Goal: Task Accomplishment & Management: Use online tool/utility

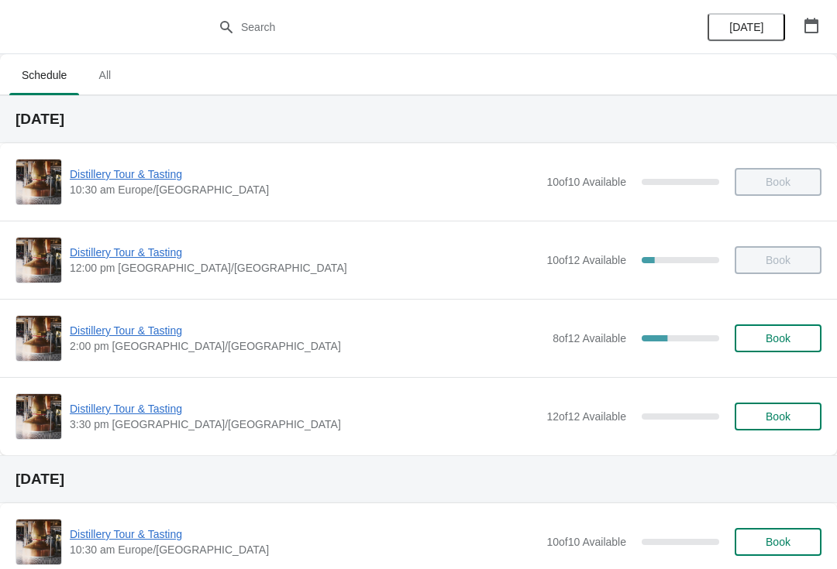
click at [771, 415] on span "Book" at bounding box center [777, 417] width 25 height 12
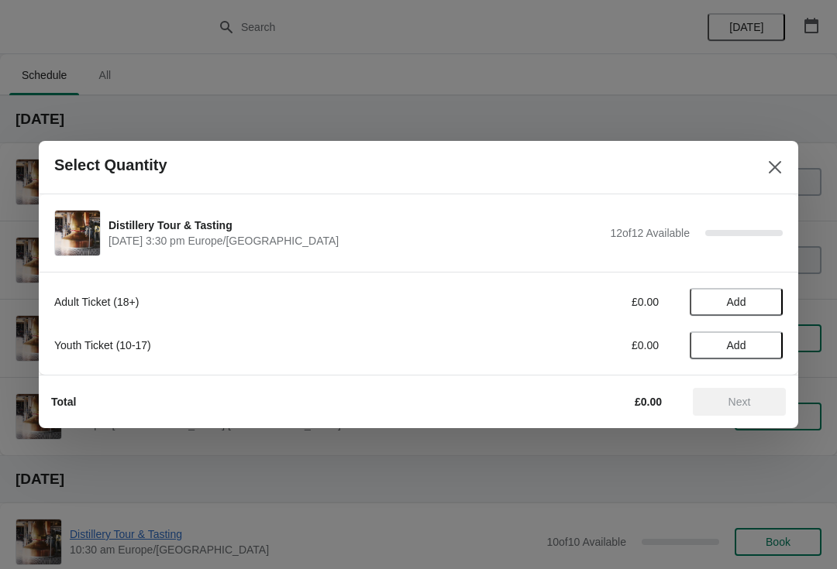
click at [743, 296] on span "Add" at bounding box center [736, 302] width 19 height 12
click at [744, 401] on span "Next" at bounding box center [739, 402] width 22 height 12
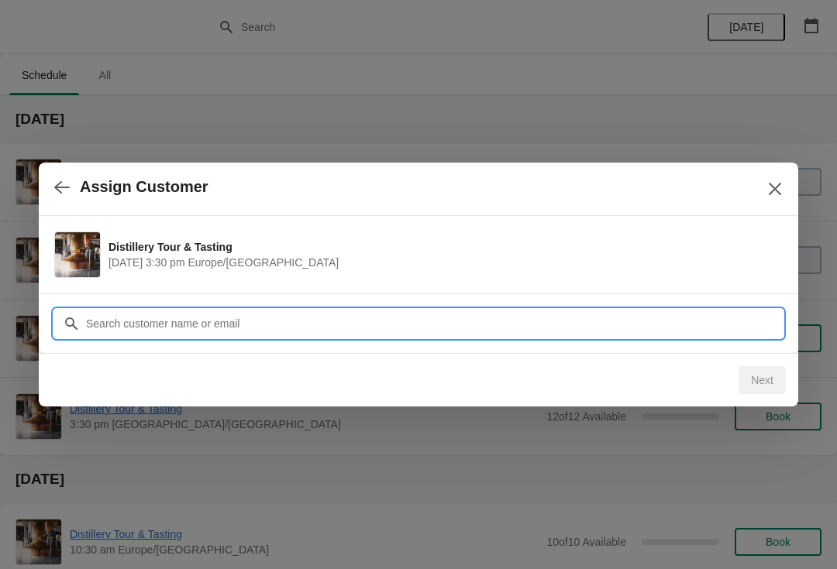
click at [214, 325] on input "Customer" at bounding box center [433, 324] width 697 height 28
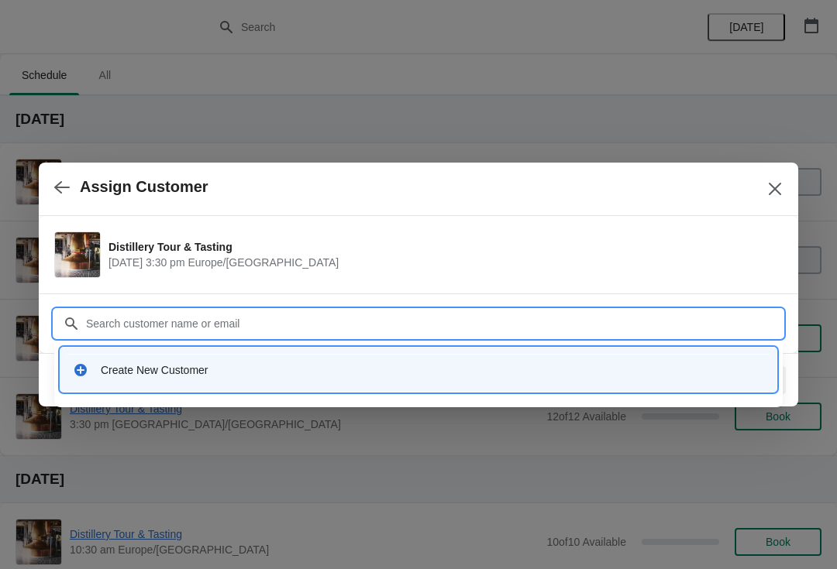
click at [198, 374] on div "Create New Customer" at bounding box center [432, 370] width 663 height 15
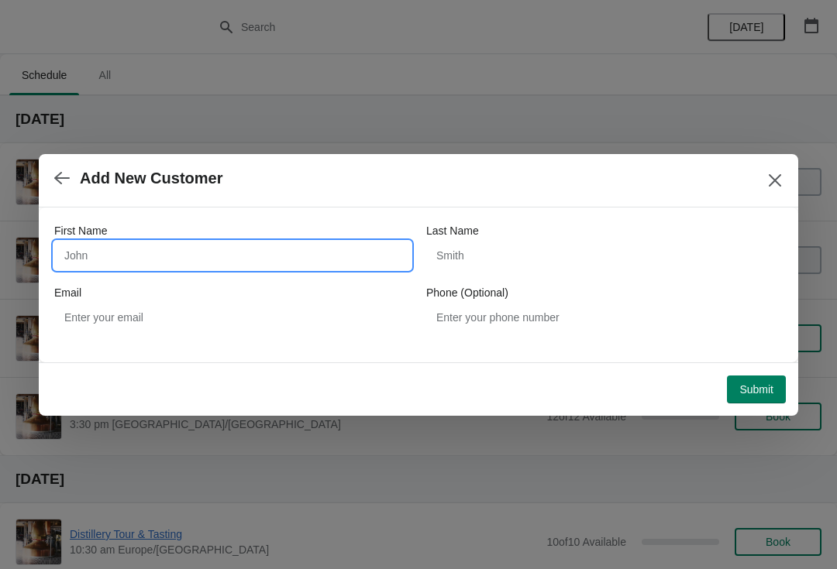
click at [89, 249] on input "First Name" at bounding box center [232, 256] width 356 height 28
type input "Ronald"
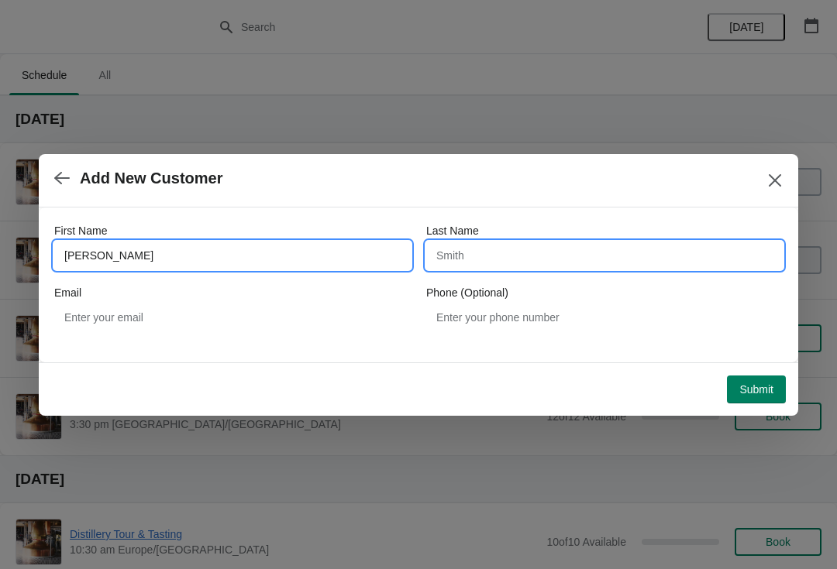
click at [470, 255] on input "Last Name" at bounding box center [604, 256] width 356 height 28
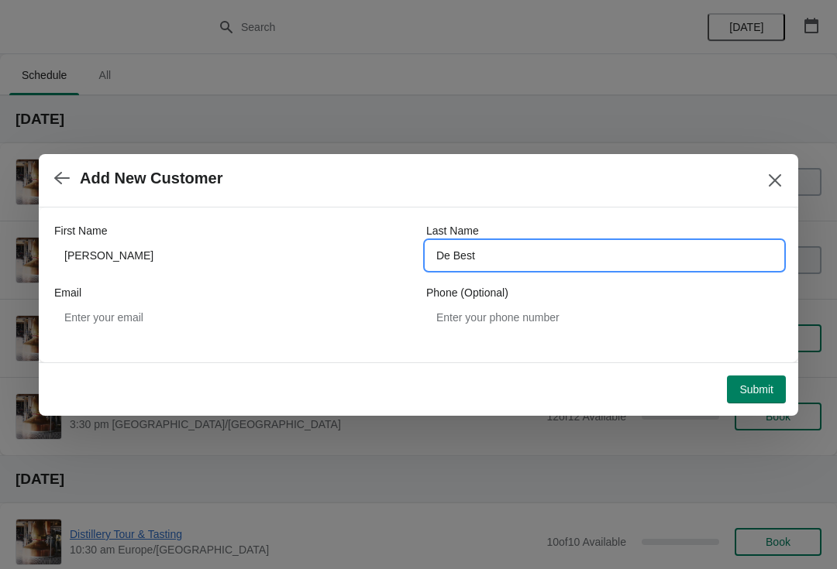
type input "De Best"
click at [763, 389] on span "Submit" at bounding box center [756, 389] width 34 height 12
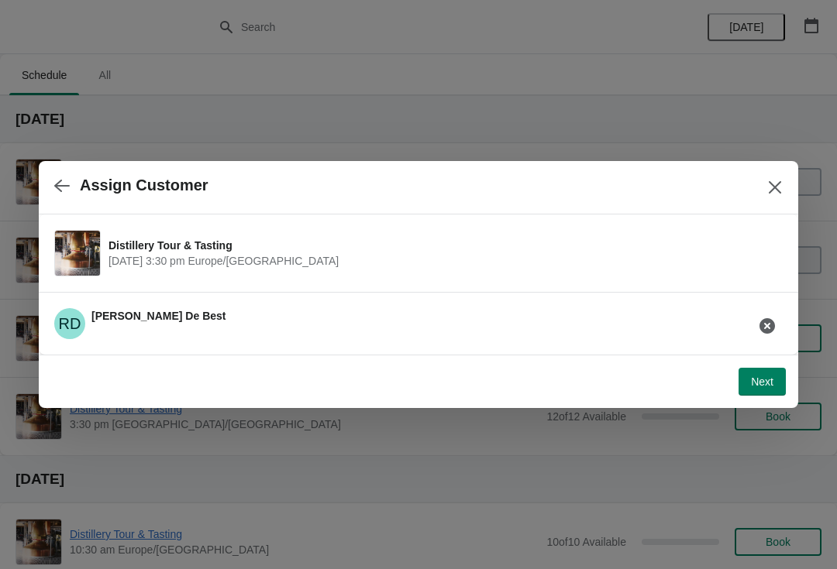
click at [764, 383] on span "Next" at bounding box center [762, 382] width 22 height 12
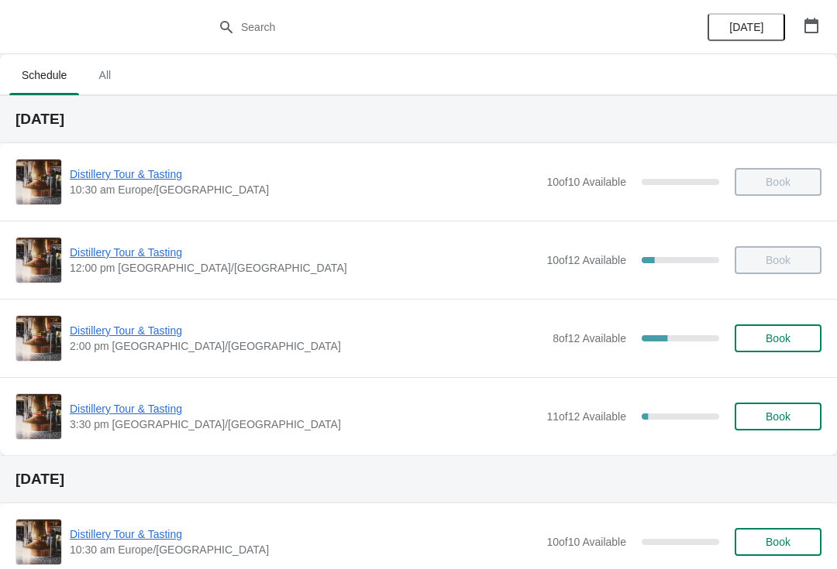
click at [140, 409] on span "Distillery Tour & Tasting" at bounding box center [304, 408] width 469 height 15
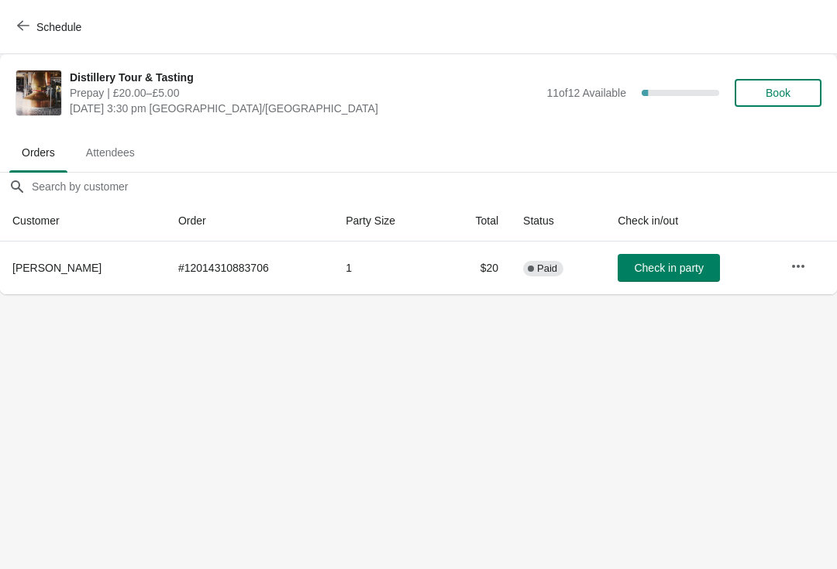
click at [686, 273] on span "Check in party" at bounding box center [668, 268] width 69 height 12
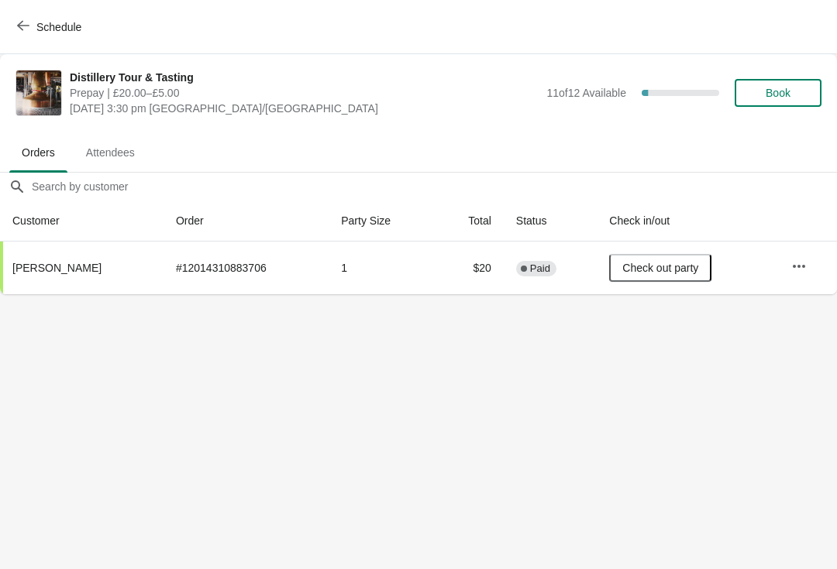
scroll to position [0, 1]
